Goal: Obtain resource: Download file/media

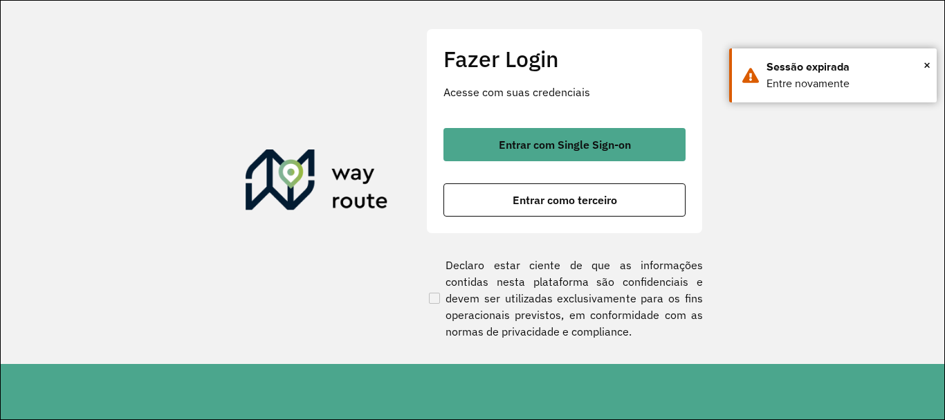
click at [640, 145] on button "Entrar com Single Sign-on" at bounding box center [564, 144] width 242 height 33
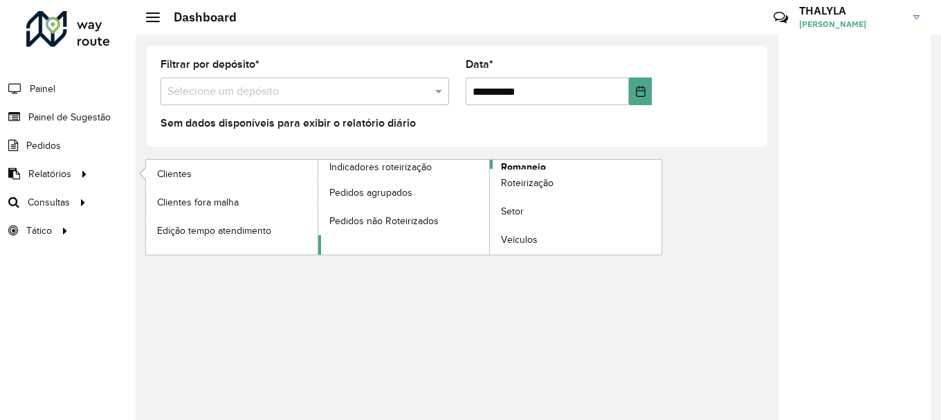
click at [533, 168] on span "Romaneio" at bounding box center [523, 167] width 45 height 15
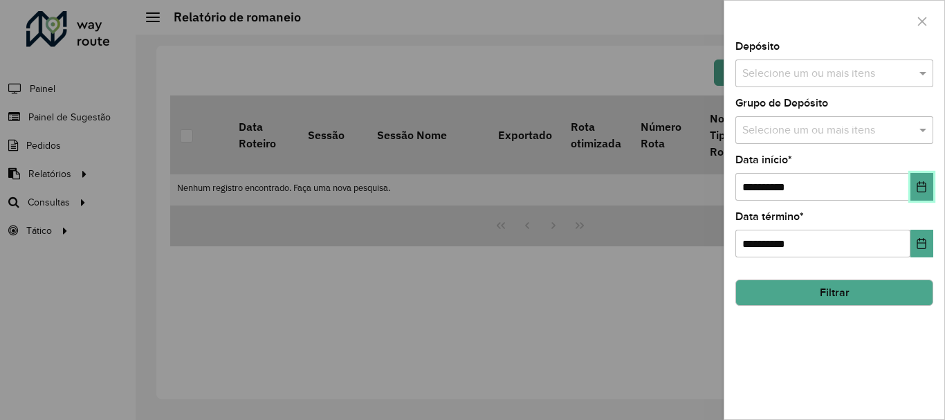
click at [925, 190] on icon "Choose Date" at bounding box center [921, 186] width 11 height 11
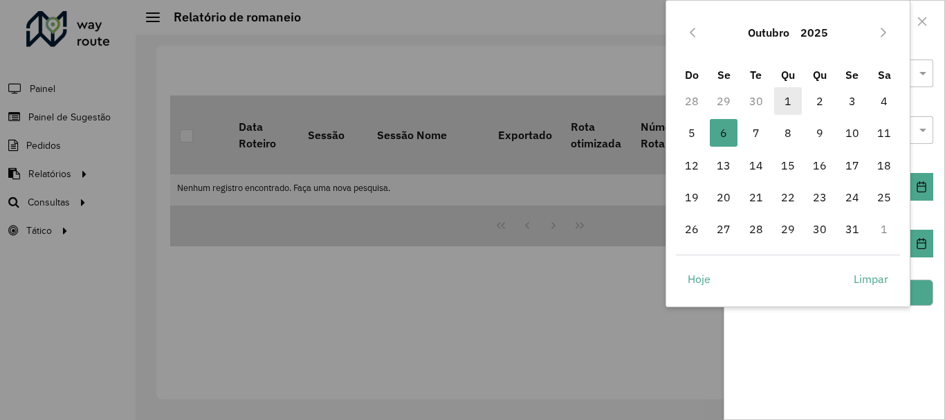
click at [793, 98] on span "1" at bounding box center [788, 101] width 28 height 28
type input "**********"
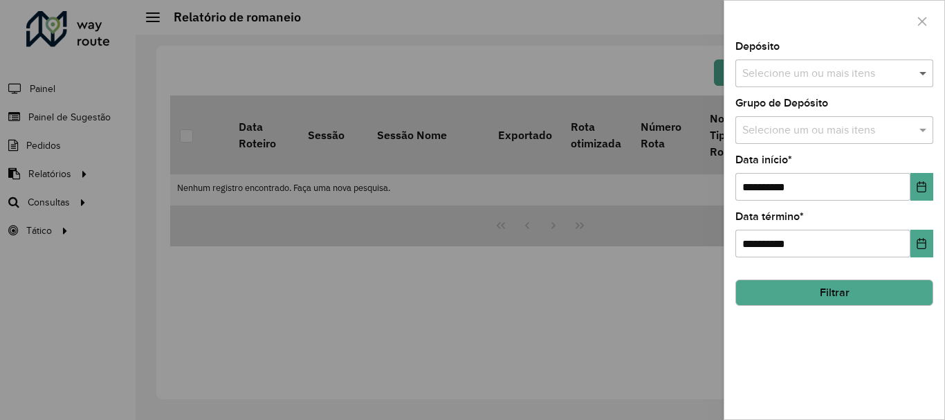
click at [920, 71] on span at bounding box center [924, 73] width 17 height 17
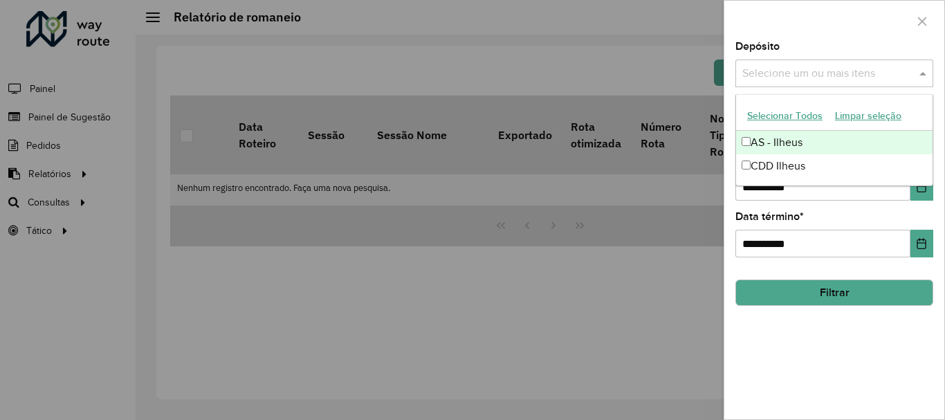
click at [794, 113] on button "Selecionar Todos" at bounding box center [785, 115] width 88 height 21
click at [881, 34] on div at bounding box center [834, 21] width 220 height 41
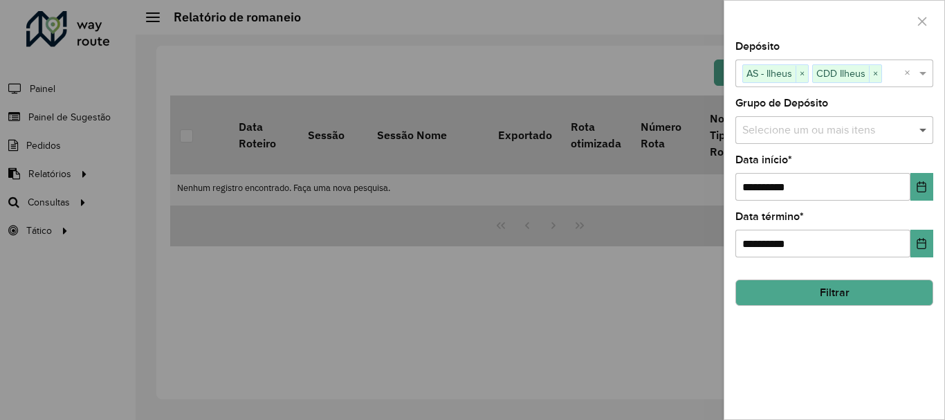
click at [922, 135] on span at bounding box center [924, 130] width 17 height 17
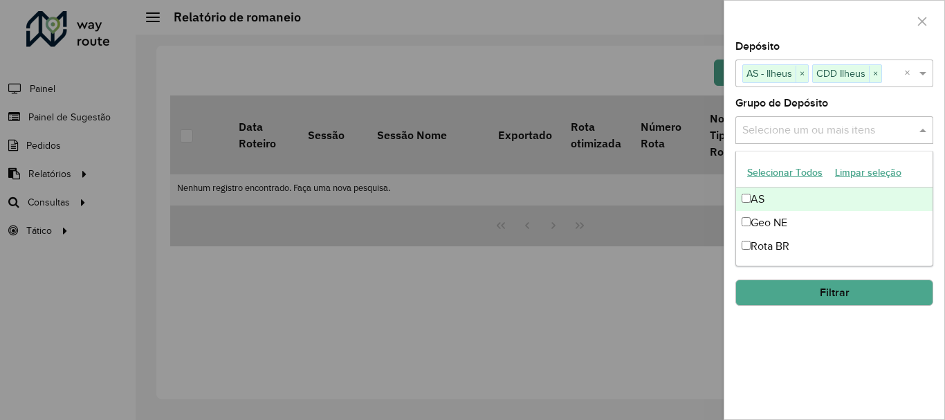
click at [774, 167] on button "Selecionar Todos" at bounding box center [785, 172] width 88 height 21
click at [831, 22] on div at bounding box center [834, 21] width 220 height 41
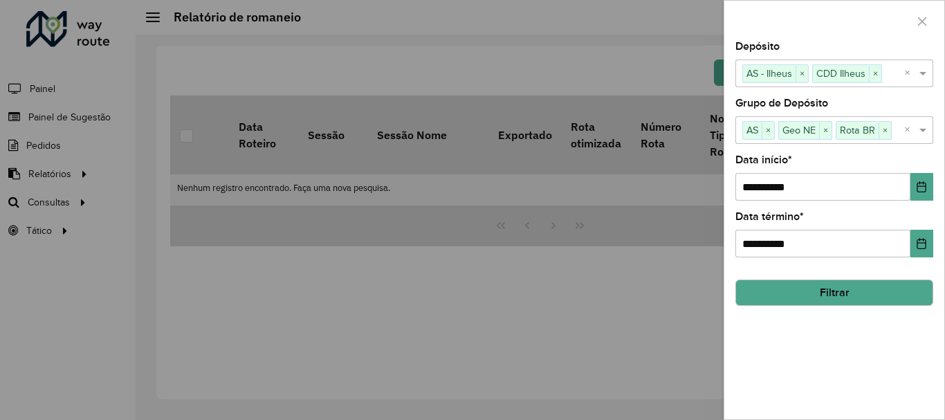
click at [833, 296] on button "Filtrar" at bounding box center [834, 292] width 198 height 26
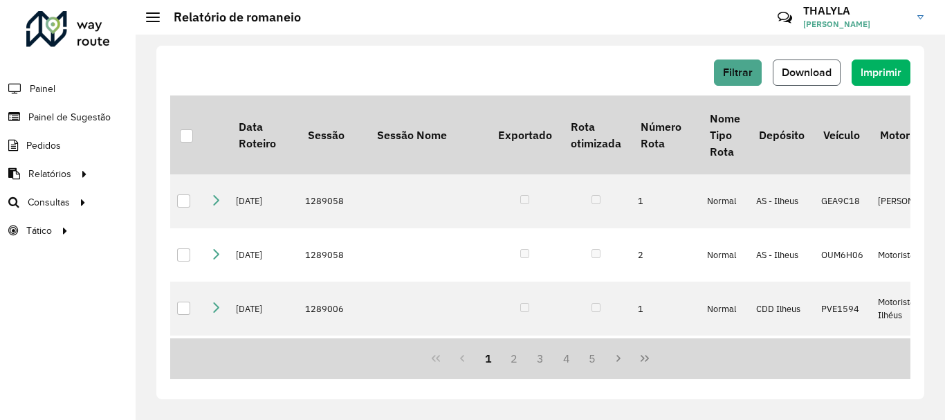
click at [815, 71] on span "Download" at bounding box center [807, 72] width 50 height 12
